Goal: Task Accomplishment & Management: Use online tool/utility

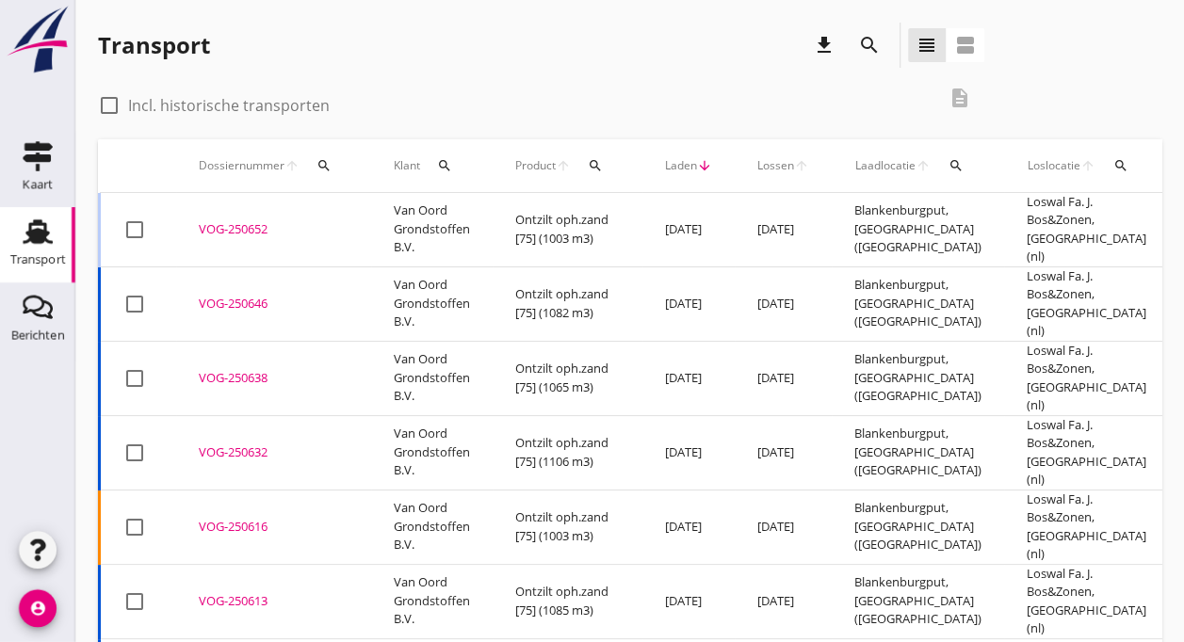
click at [402, 224] on td "Van Oord Grondstoffen B.V." at bounding box center [432, 230] width 122 height 74
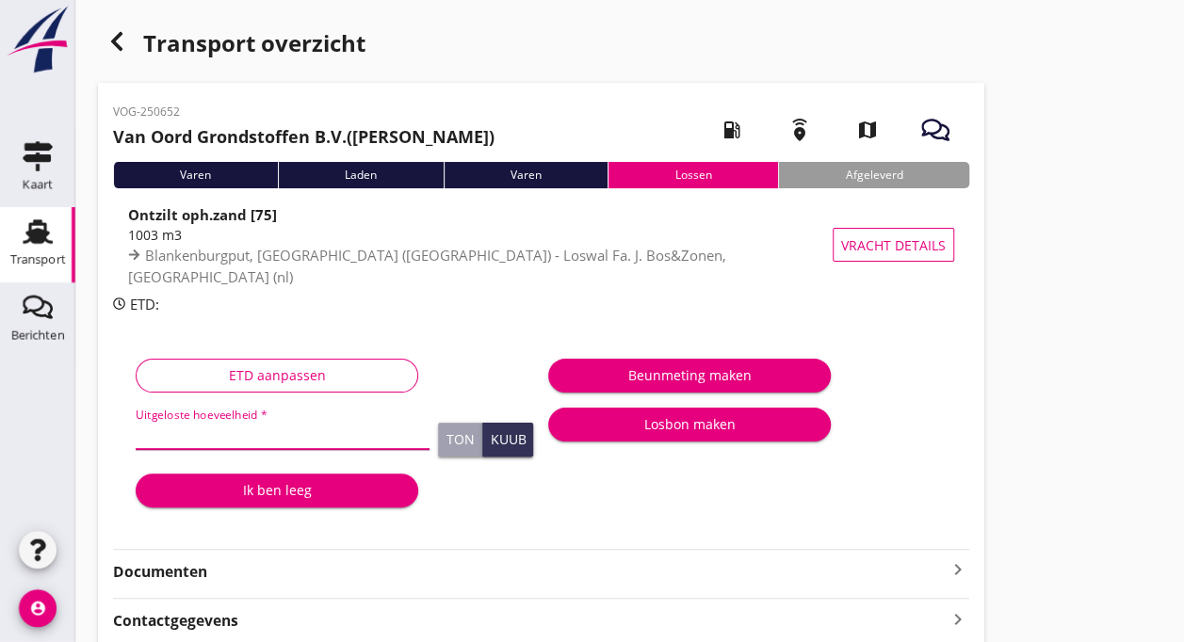
click at [188, 435] on input "Uitgeloste hoeveelheid *" at bounding box center [283, 434] width 294 height 30
type input "1088"
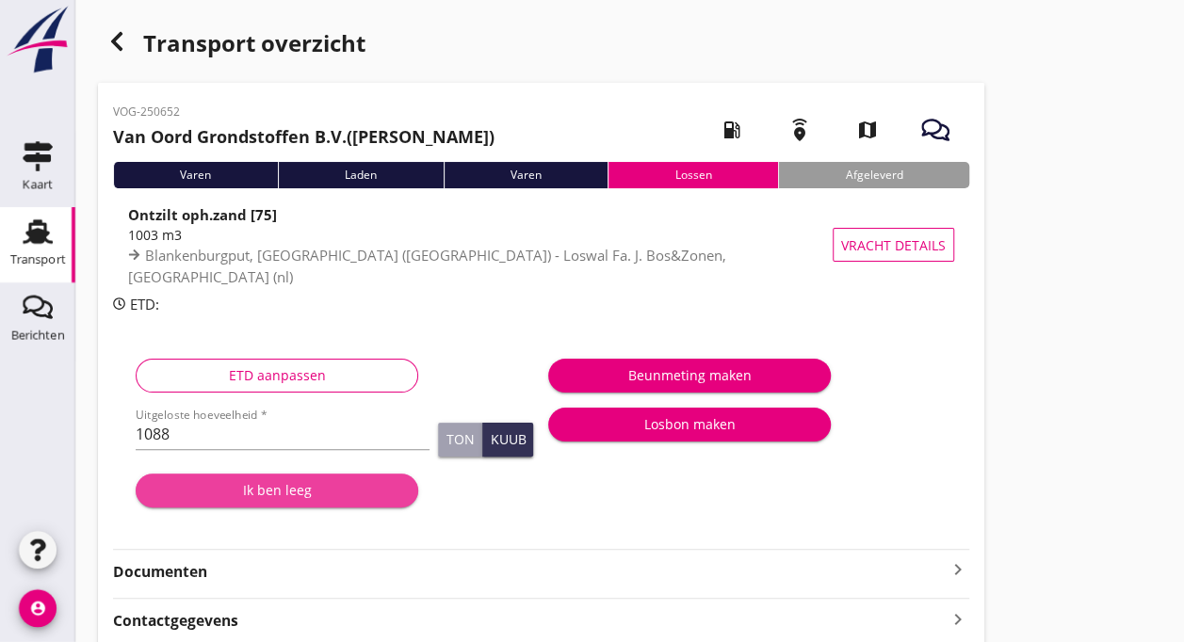
click at [273, 499] on div "Ik ben leeg" at bounding box center [277, 490] width 252 height 20
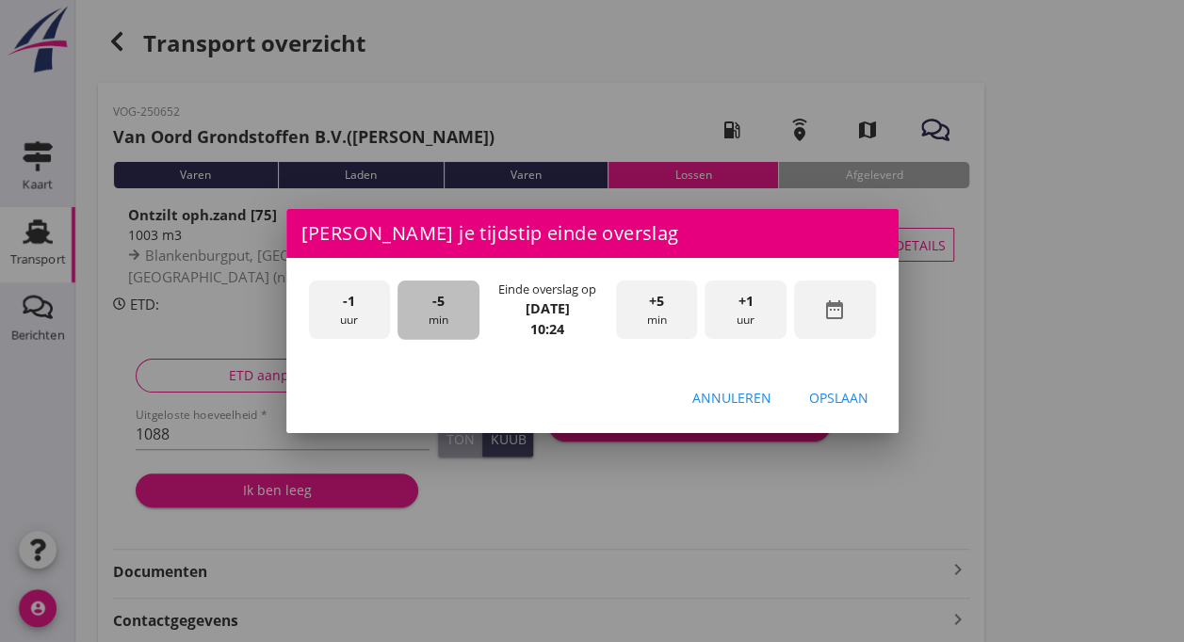
click at [429, 304] on div "-5 min" at bounding box center [439, 310] width 82 height 59
click at [839, 392] on div "Opslaan" at bounding box center [838, 398] width 59 height 20
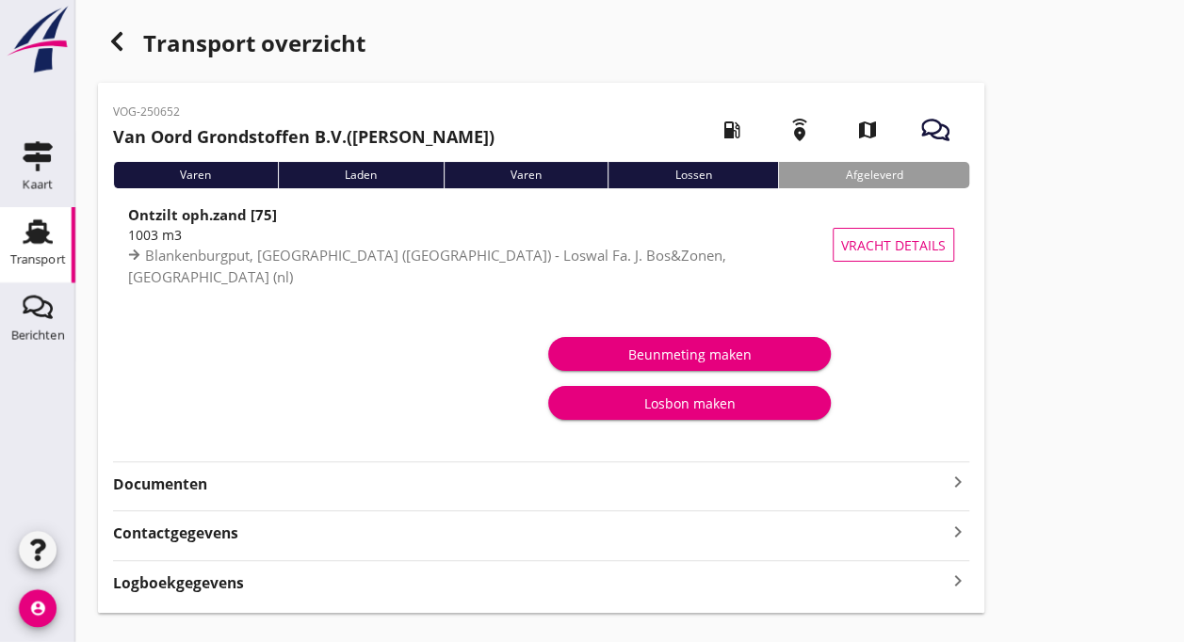
click at [40, 236] on use at bounding box center [38, 231] width 30 height 24
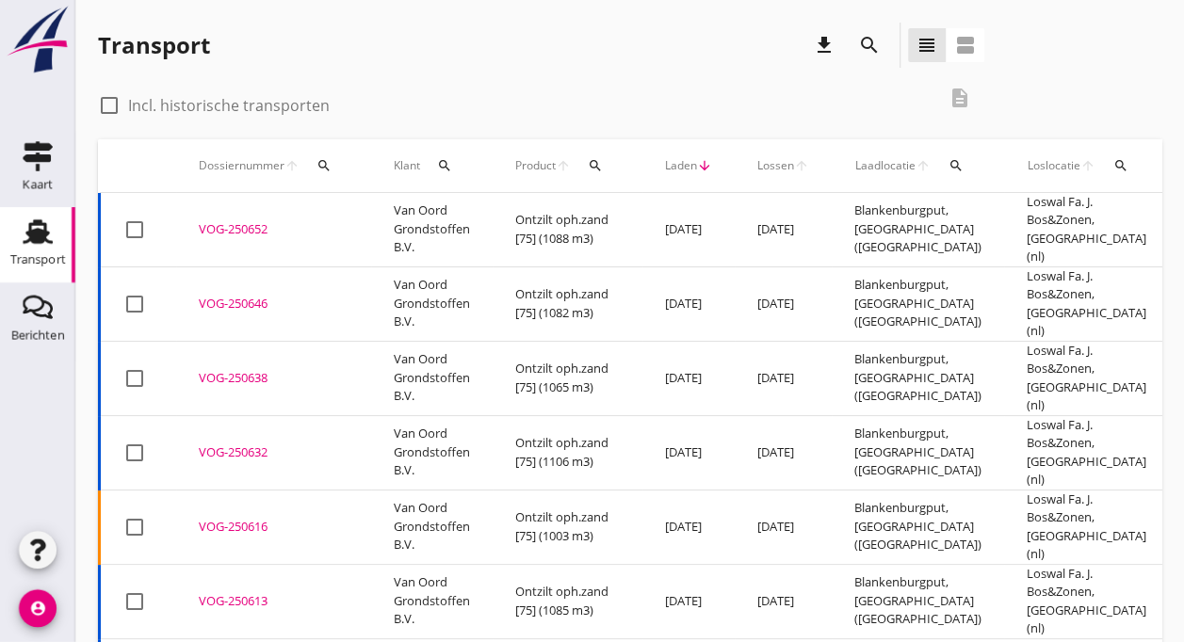
click at [398, 217] on td "Van Oord Grondstoffen B.V." at bounding box center [432, 230] width 122 height 74
